Goal: Task Accomplishment & Management: Complete application form

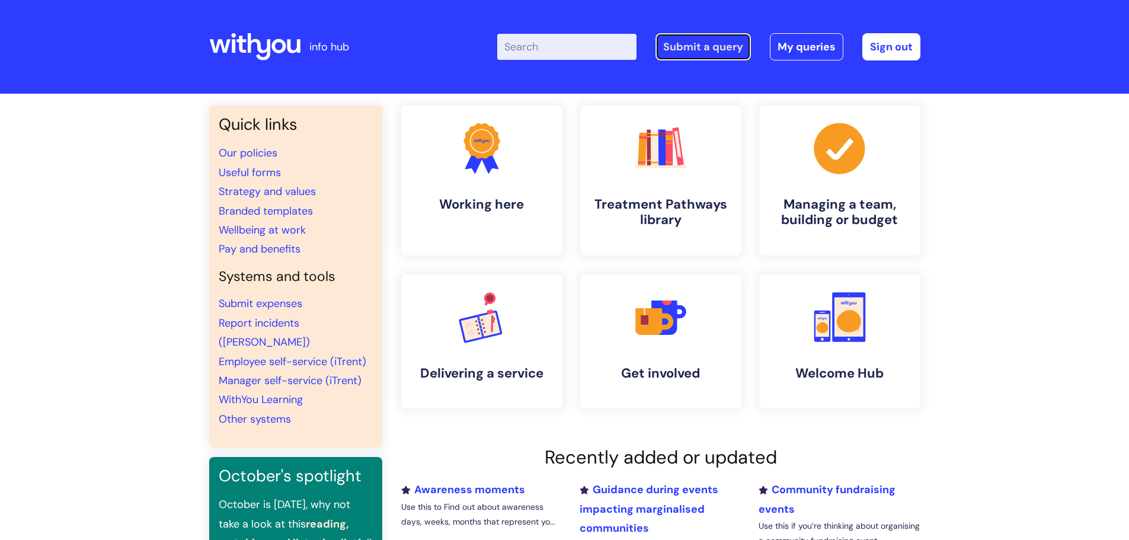
click at [735, 48] on link "Submit a query" at bounding box center [702, 46] width 95 height 27
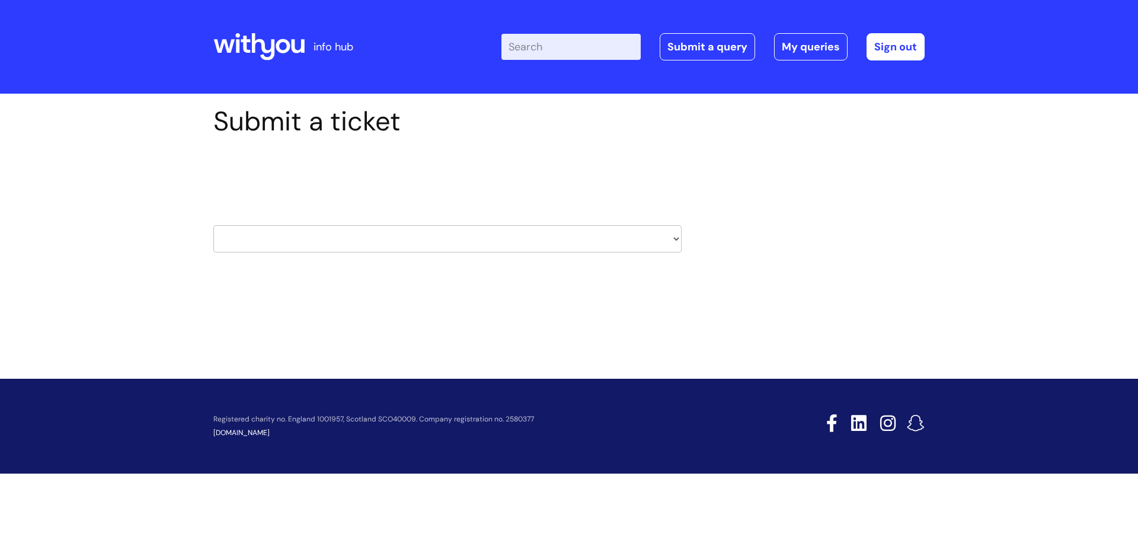
click at [678, 238] on select "HR / People IT and Support Clinical Drug Alerts Finance Accounts Data Support T…" at bounding box center [447, 238] width 468 height 27
select select "systems"
click at [213, 225] on select "HR / People IT and Support Clinical Drug Alerts Finance Accounts Data Support T…" at bounding box center [447, 238] width 468 height 27
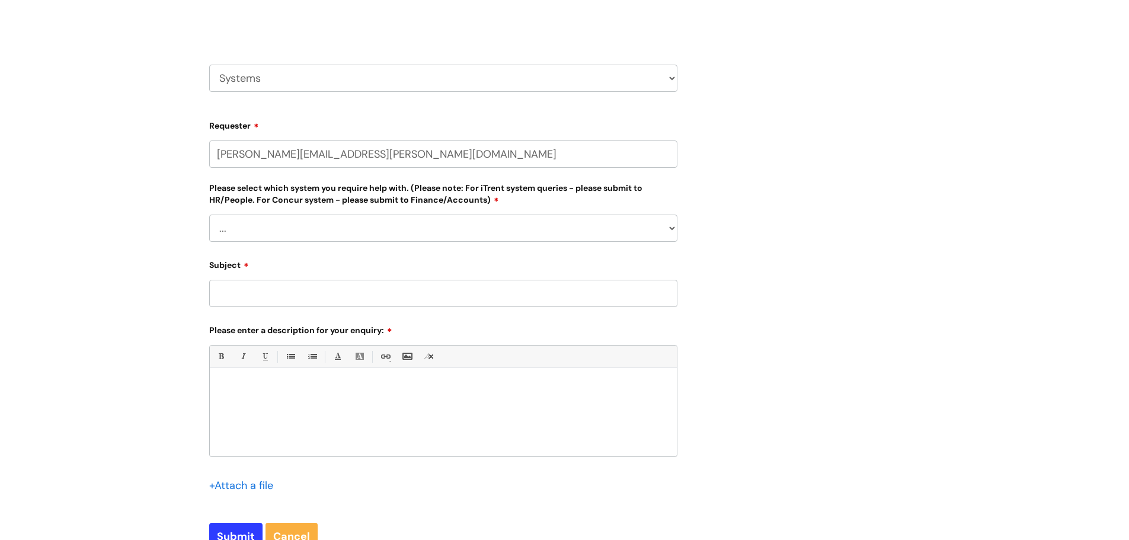
scroll to position [237, 0]
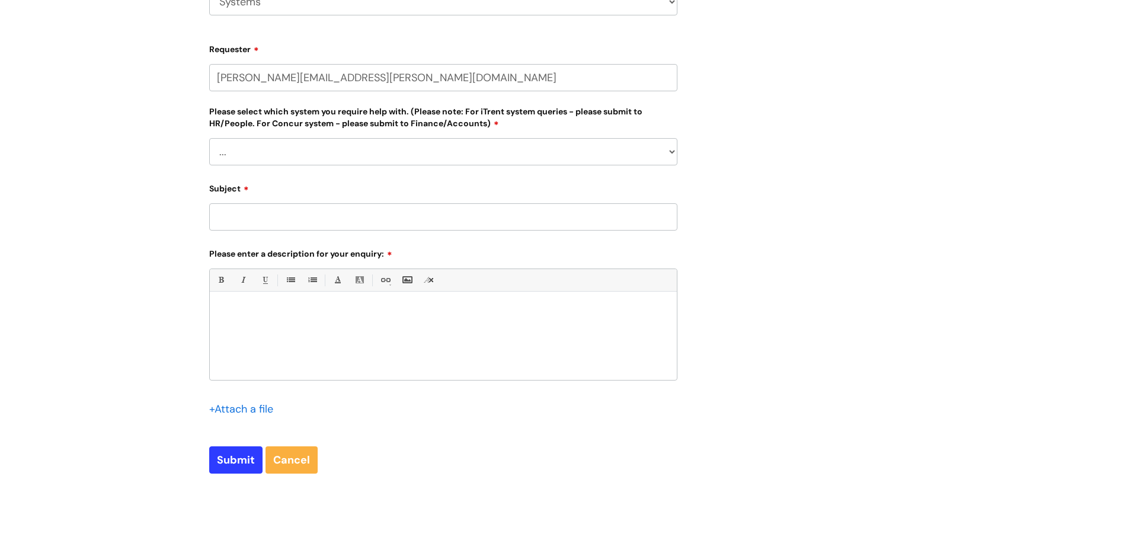
click at [670, 155] on select "... Ulysses Helpdesk Monday.com Nebula fault ILLY CarePath fault Halo fault E-c…" at bounding box center [443, 151] width 468 height 27
click at [791, 199] on div "Submit a ticket Select issue type HR / People IT and Support Clinical Drug Aler…" at bounding box center [564, 180] width 729 height 624
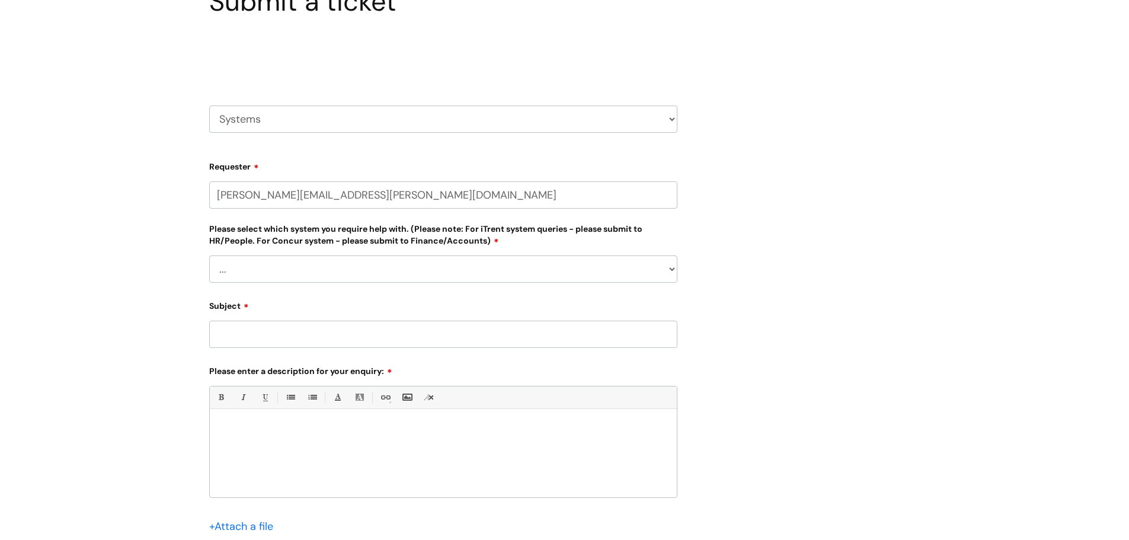
scroll to position [119, 0]
click at [668, 121] on select "HR / People IT and Support Clinical Drug Alerts Finance Accounts Data Support T…" at bounding box center [443, 120] width 468 height 27
select select "it_and_support"
click at [209, 107] on select "HR / People IT and Support Clinical Drug Alerts Finance Accounts Data Support T…" at bounding box center [443, 120] width 468 height 27
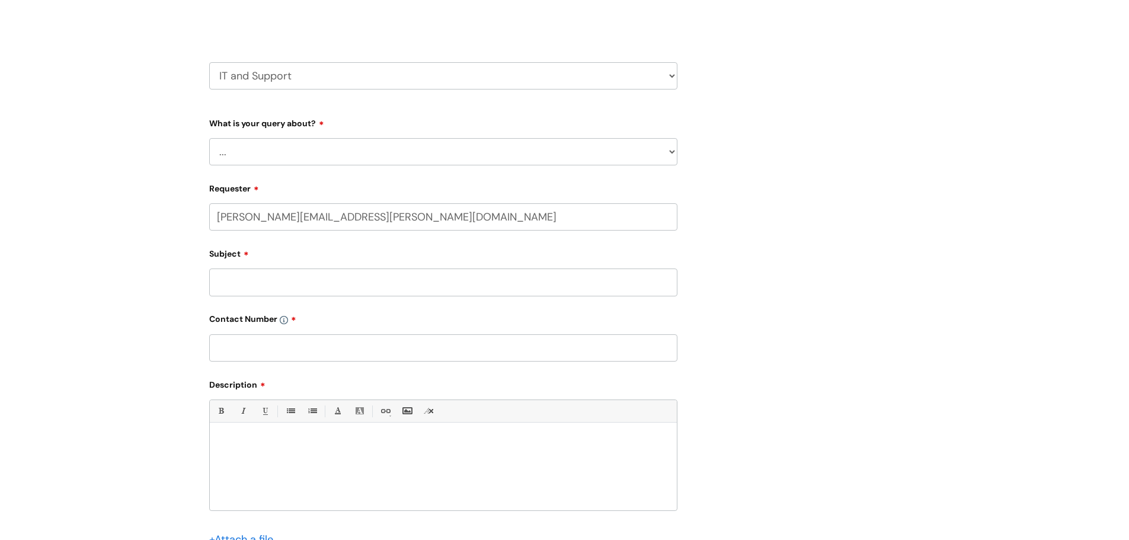
scroll to position [178, 0]
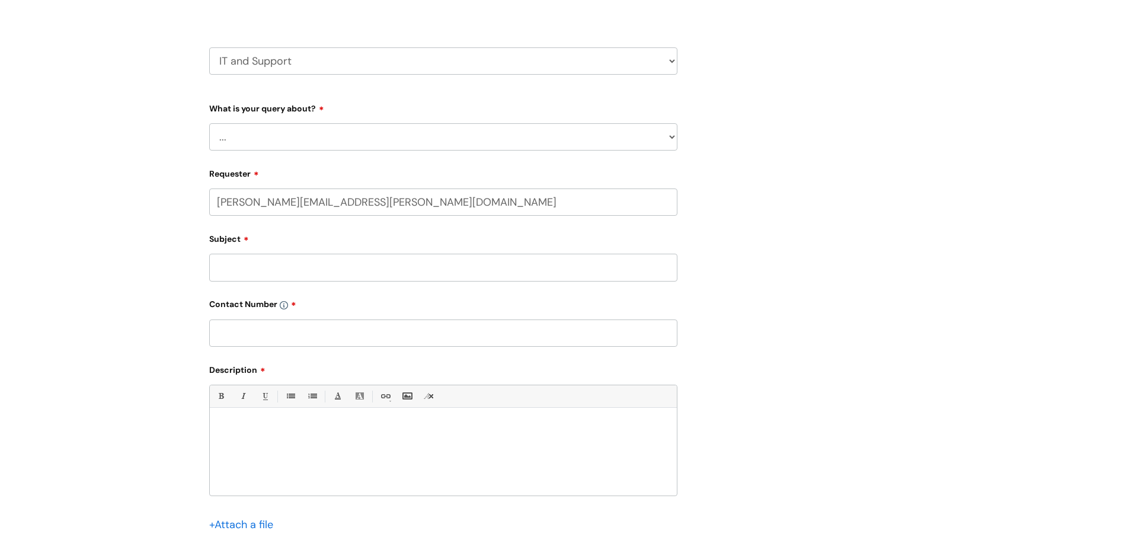
click at [671, 136] on select "... Mobile Phone Reset & MFA Accounts, Starters and Leavers IT Hardware issue I…" at bounding box center [443, 136] width 468 height 27
select select "System/software"
click at [209, 123] on select "... Mobile Phone Reset & MFA Accounts, Starters and Leavers IT Hardware issue I…" at bounding box center [443, 136] width 468 height 27
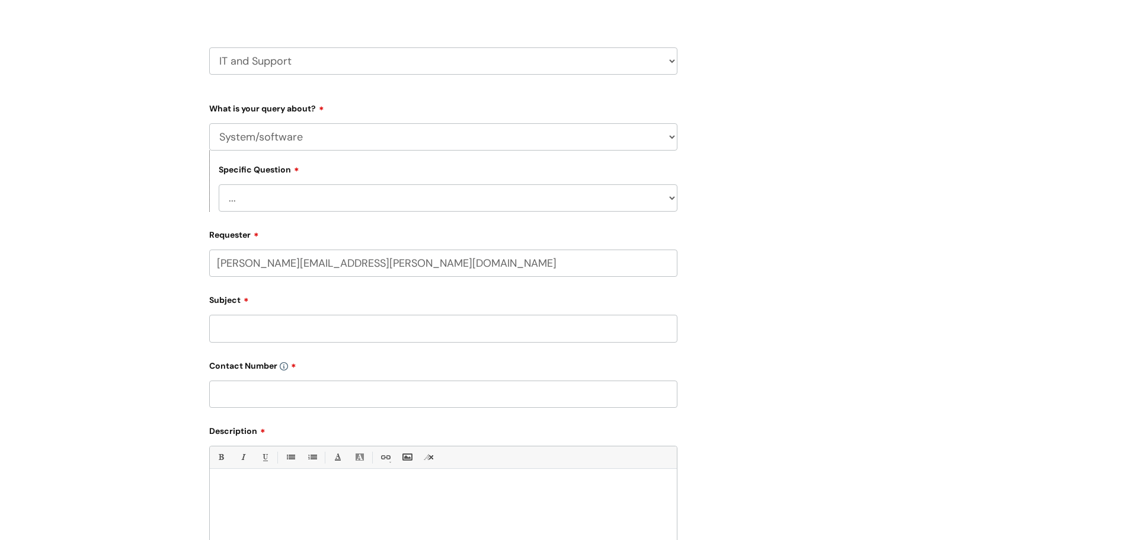
click at [673, 194] on select "... Halo PCMIS Iaptus NHS Email CJSM Email Mitel Another System Google (Workspa…" at bounding box center [448, 197] width 459 height 27
select select "Another System"
click at [219, 184] on select "... Halo PCMIS Iaptus NHS Email CJSM Email Mitel Another System Google (Workspa…" at bounding box center [448, 197] width 459 height 27
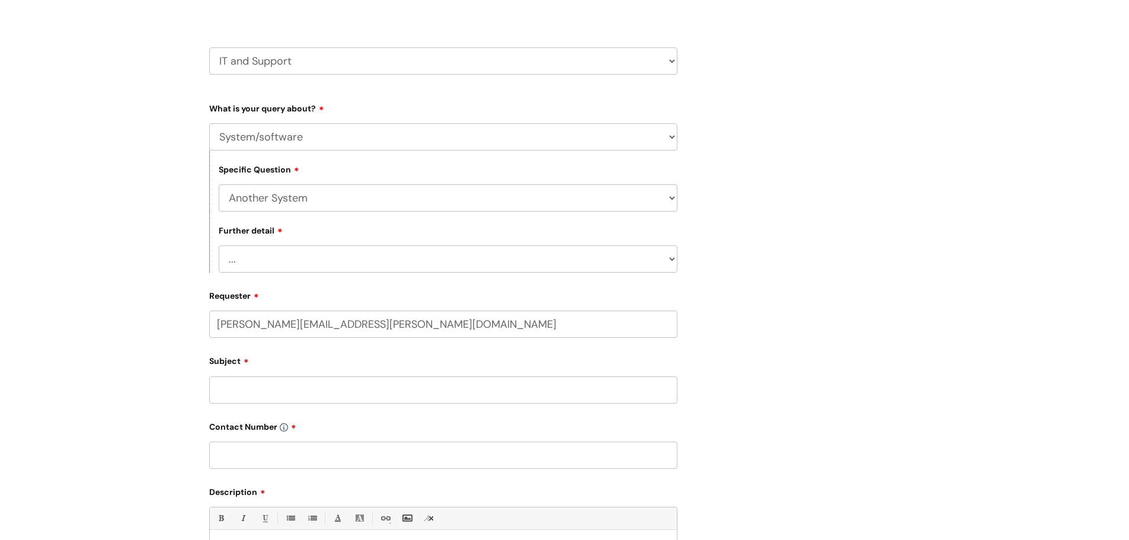
click at [666, 261] on select "... I’ve got a login issue Something else" at bounding box center [448, 258] width 459 height 27
select select "Something else"
click at [219, 245] on select "... I’ve got a login issue Something else" at bounding box center [448, 258] width 459 height 27
click at [305, 398] on input "Subject" at bounding box center [443, 389] width 468 height 27
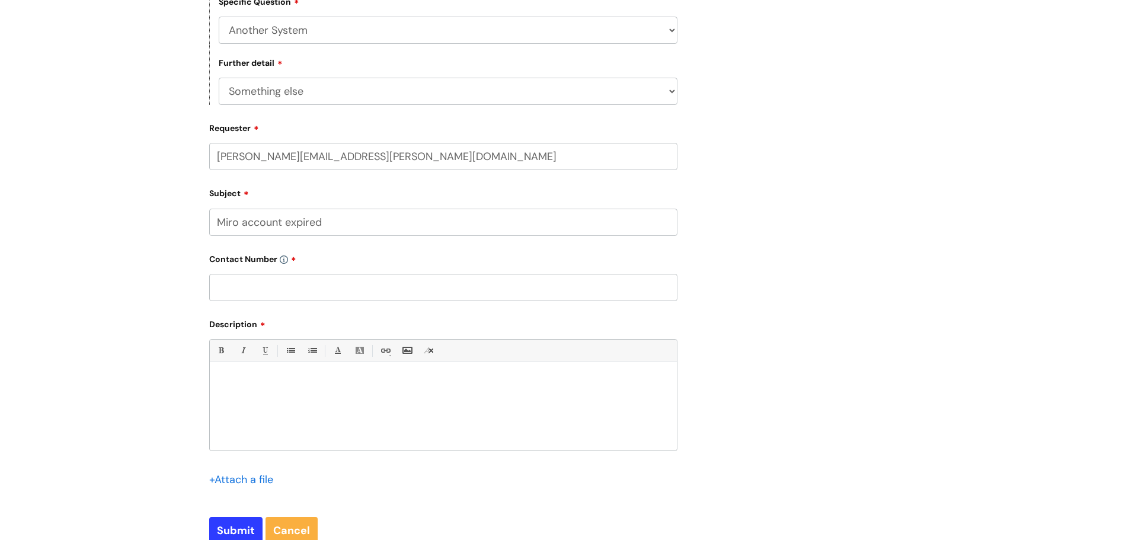
scroll to position [356, 0]
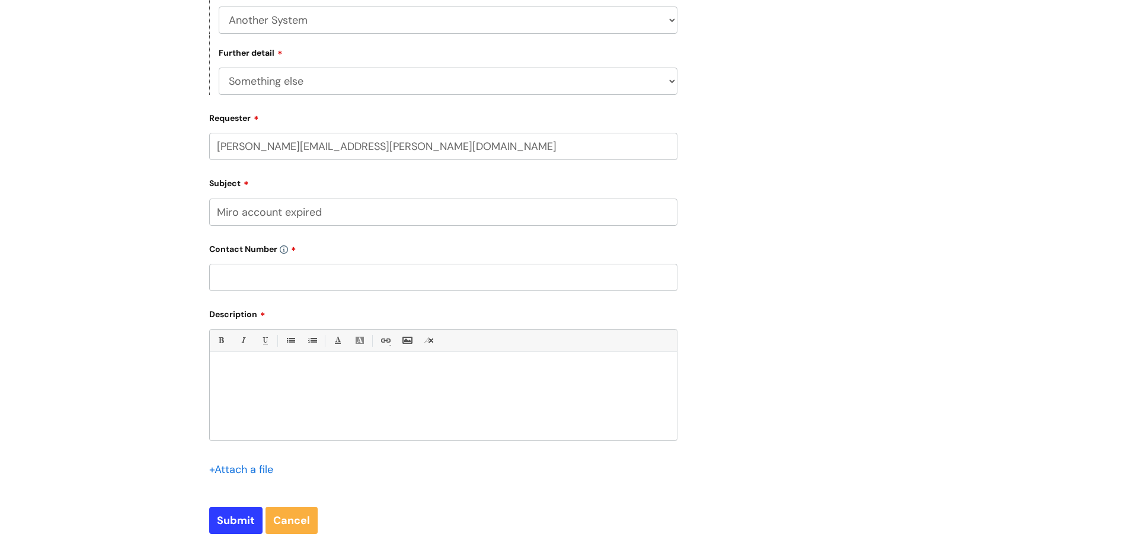
type input "Miro account expired"
click at [347, 284] on input "text" at bounding box center [443, 277] width 468 height 27
type input "07508442151"
click at [297, 384] on div at bounding box center [443, 400] width 467 height 82
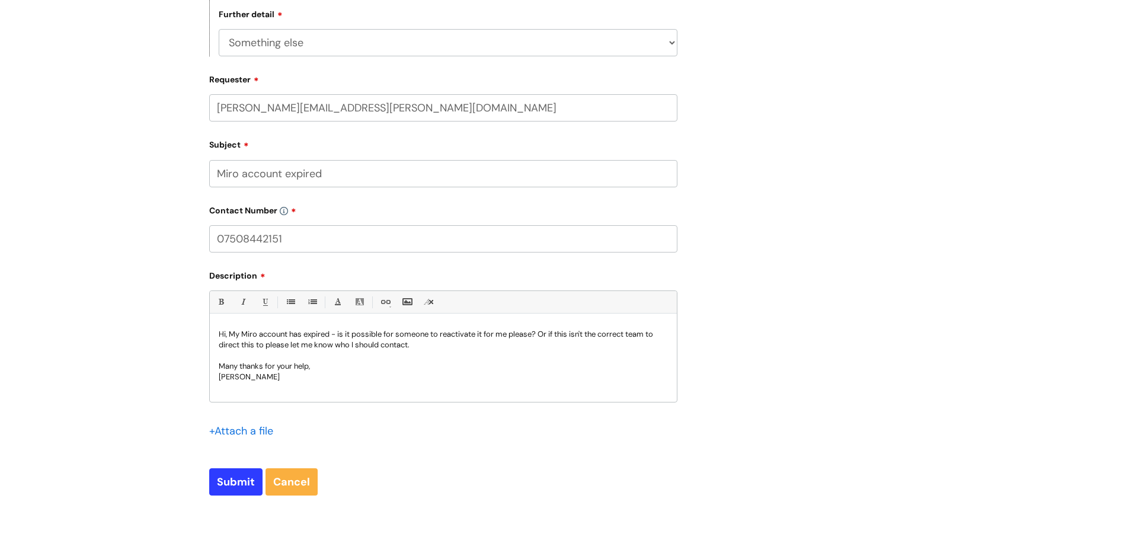
scroll to position [415, 0]
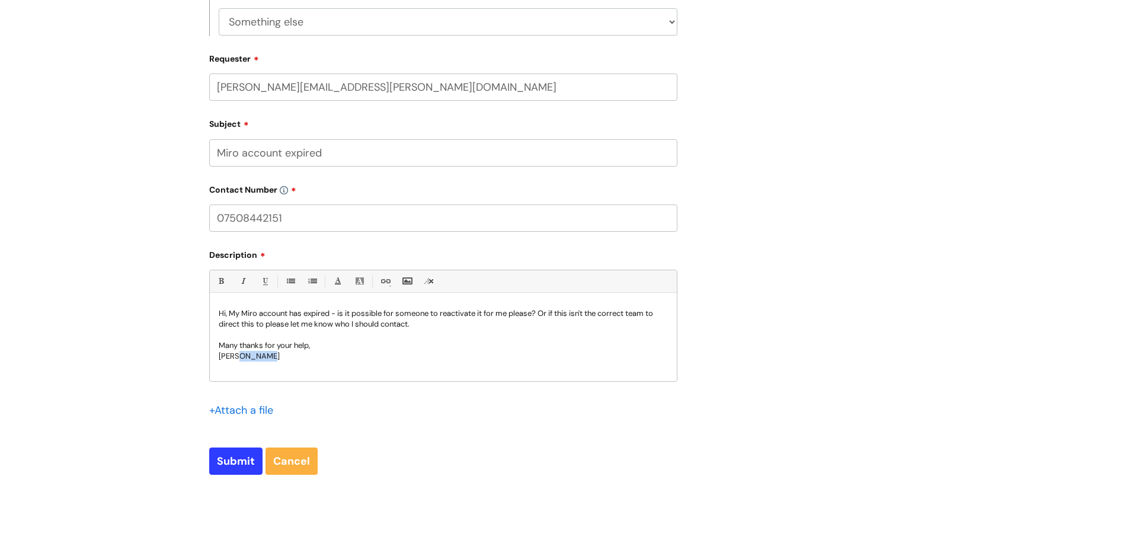
drag, startPoint x: 268, startPoint y: 352, endPoint x: 240, endPoint y: 359, distance: 28.7
click at [240, 359] on p "[PERSON_NAME]" at bounding box center [443, 356] width 449 height 11
click at [235, 459] on input "Submit" at bounding box center [235, 460] width 53 height 27
type input "Please Wait..."
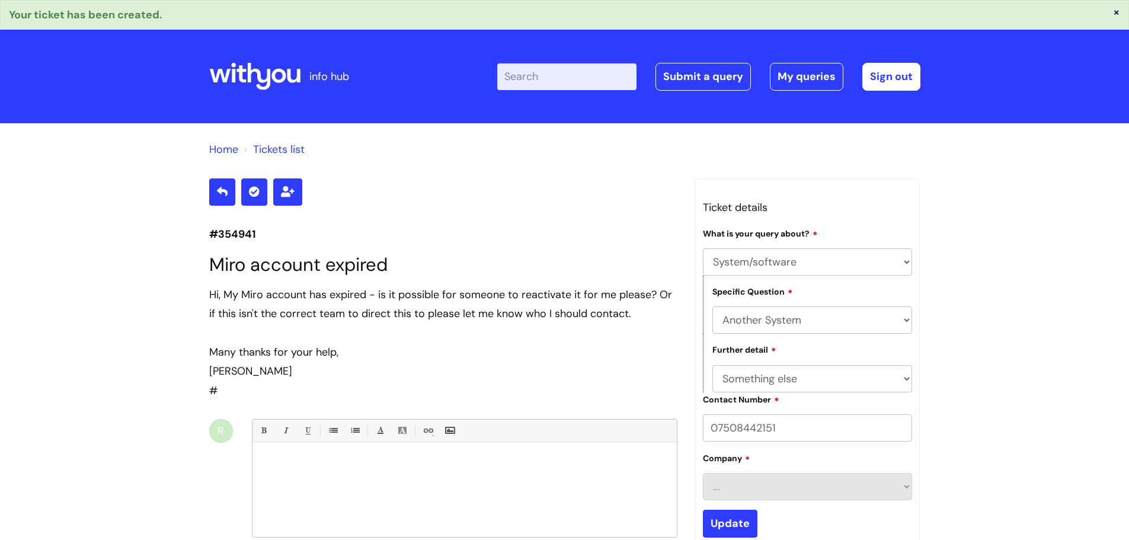
select select "System/software"
select select "Another System"
select select "Something else"
click at [1037, 321] on div "Home Tickets list #354941 Miro account expired Hi, My Miro account has expired …" at bounding box center [564, 425] width 1129 height 604
click at [289, 73] on icon at bounding box center [293, 76] width 13 height 14
